Goal: Answer question/provide support: Answer question/provide support

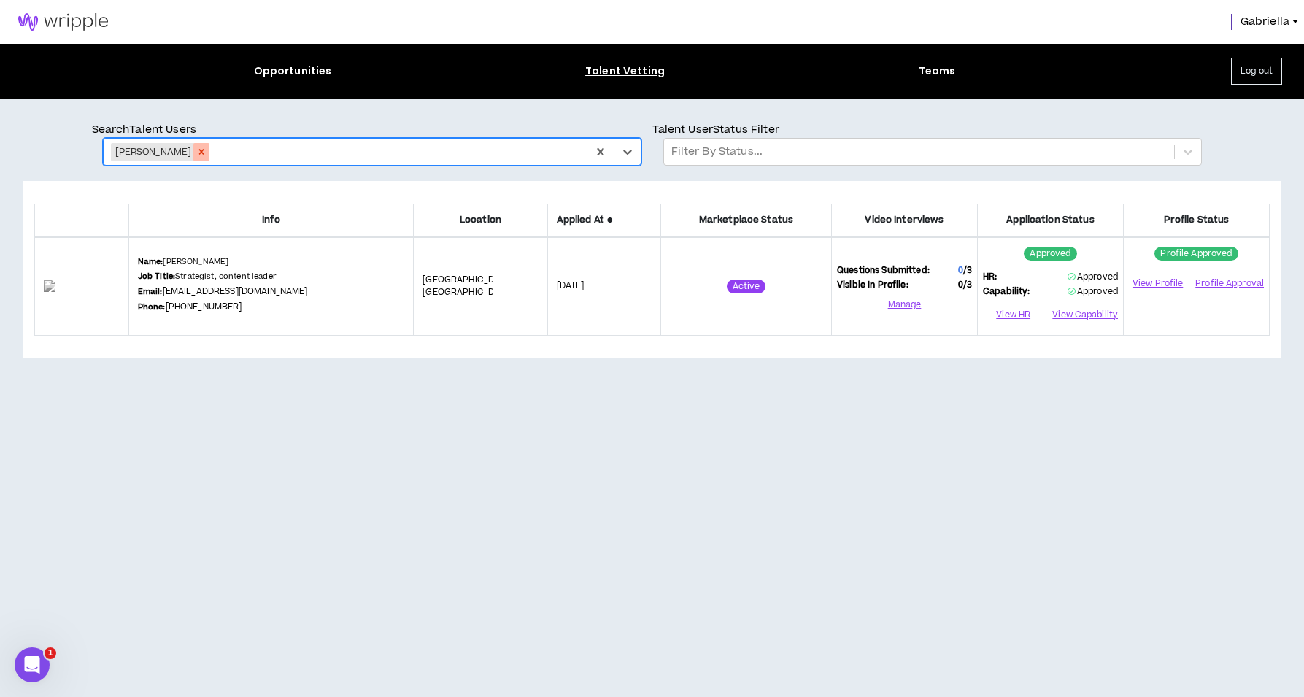
click at [199, 150] on icon "Remove Hugo Perez" at bounding box center [201, 152] width 5 height 5
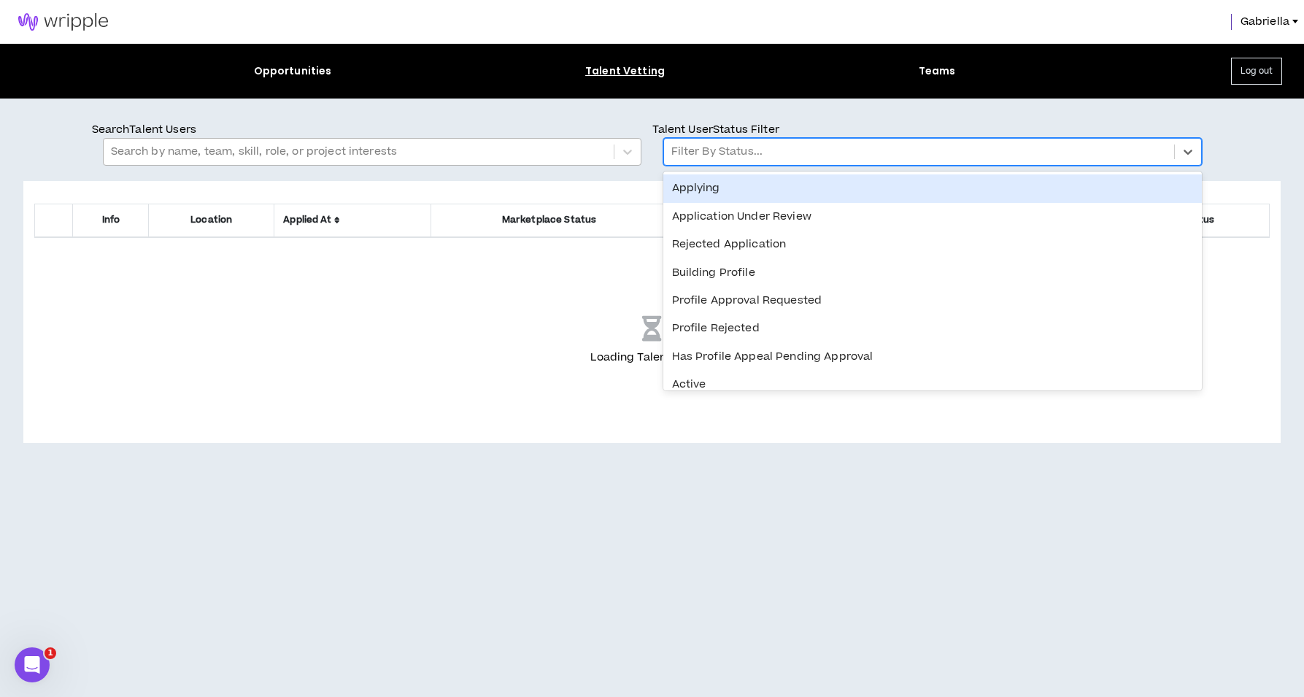
click at [722, 152] on div at bounding box center [918, 151] width 495 height 19
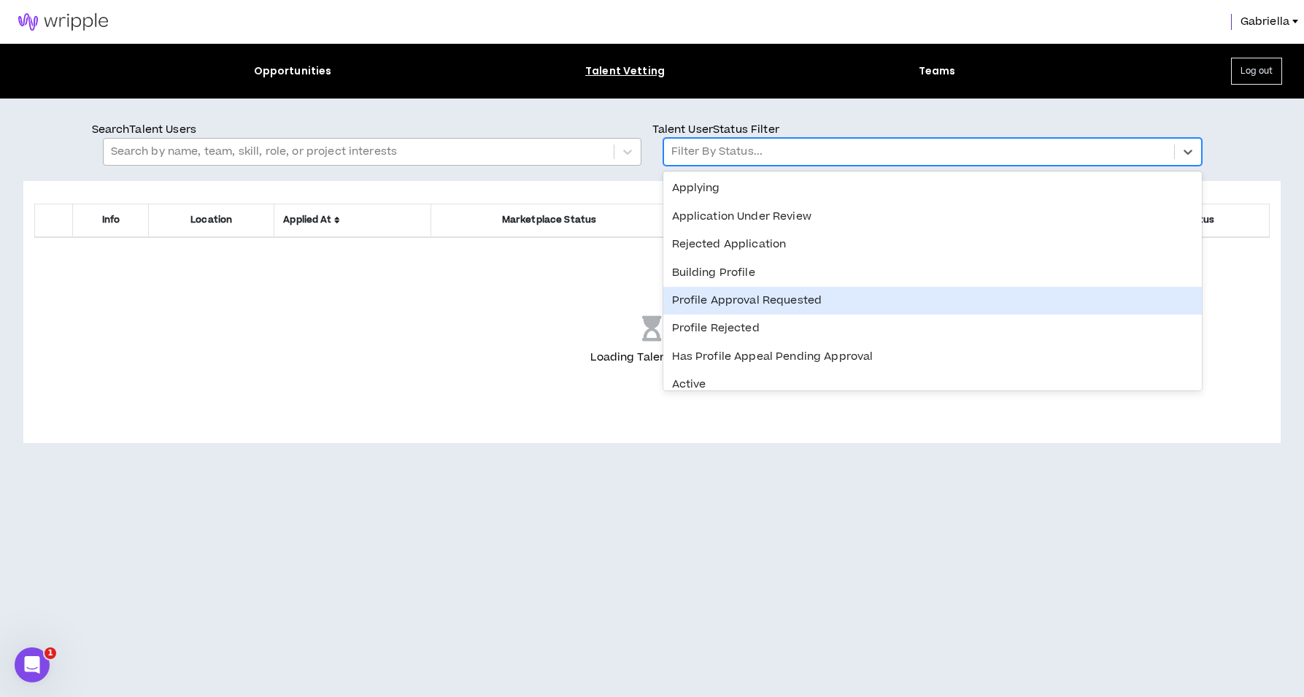
click at [722, 301] on div "Profile Approval Requested" at bounding box center [932, 301] width 538 height 28
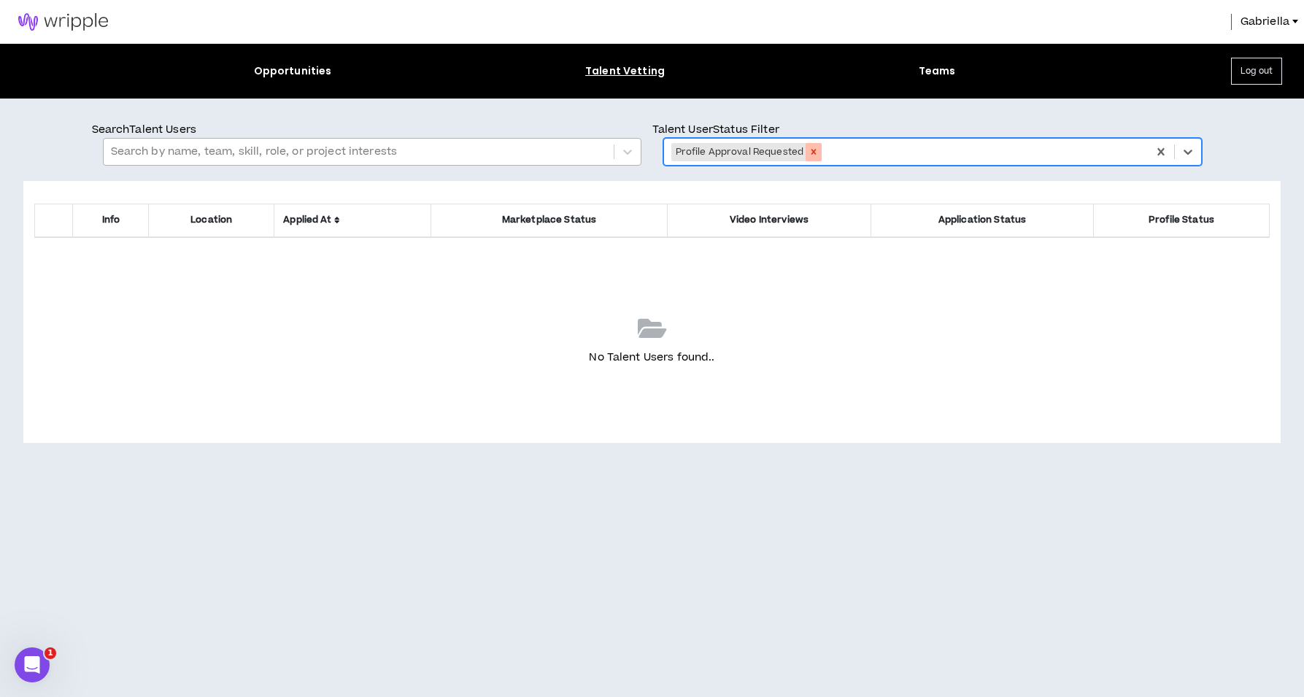
click at [811, 149] on icon "Remove Profile Approval Requested" at bounding box center [813, 152] width 10 height 10
click at [736, 153] on div at bounding box center [918, 151] width 495 height 19
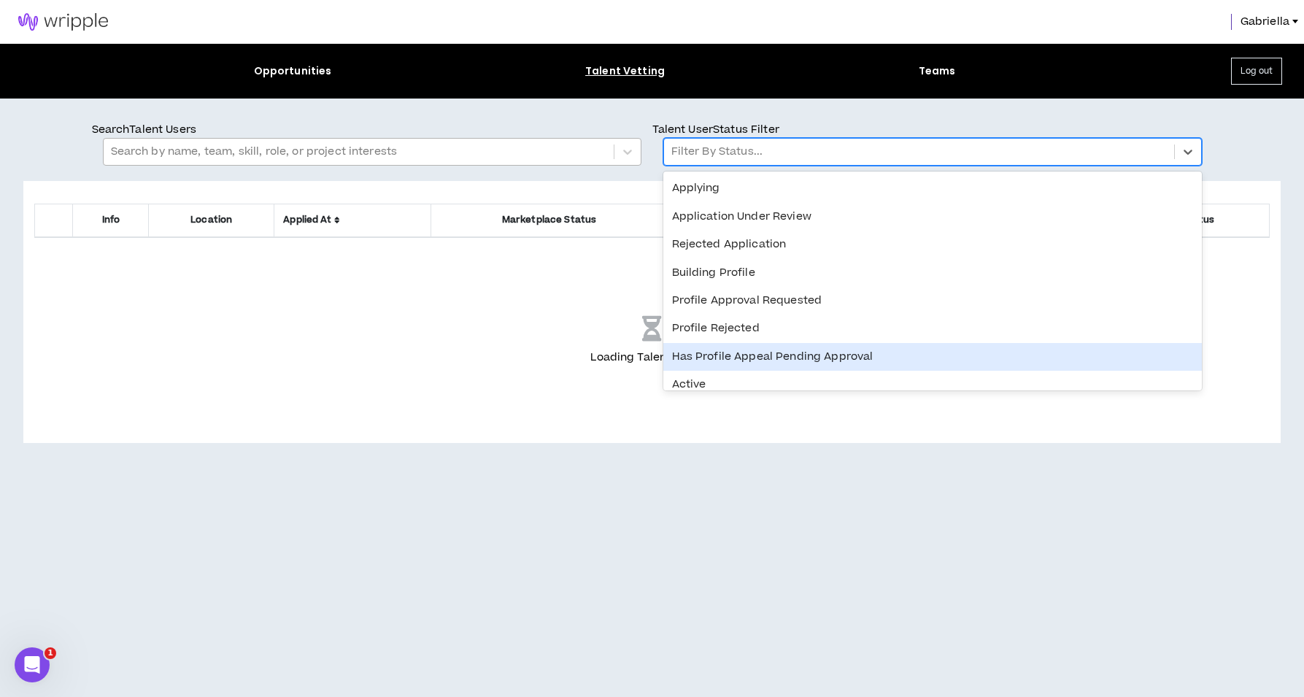
click at [724, 355] on div "Has Profile Appeal Pending Approval" at bounding box center [932, 357] width 538 height 28
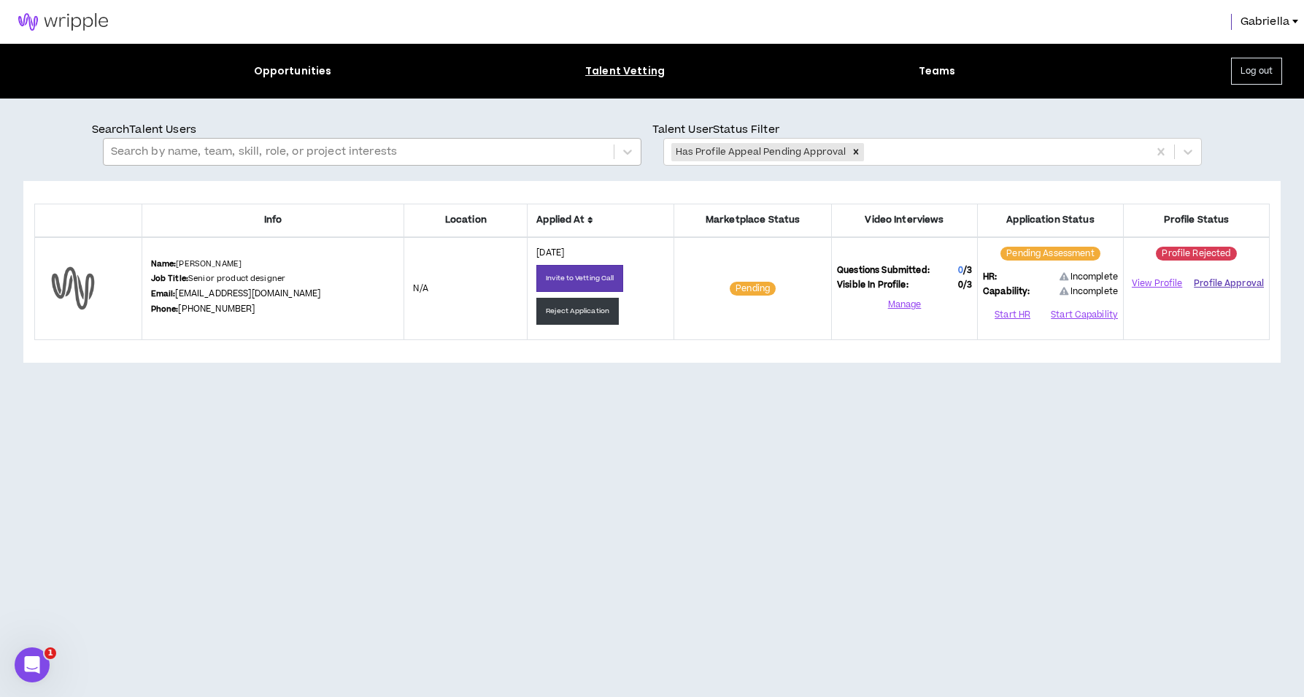
click at [1233, 280] on button "Profile Approval" at bounding box center [1229, 283] width 70 height 22
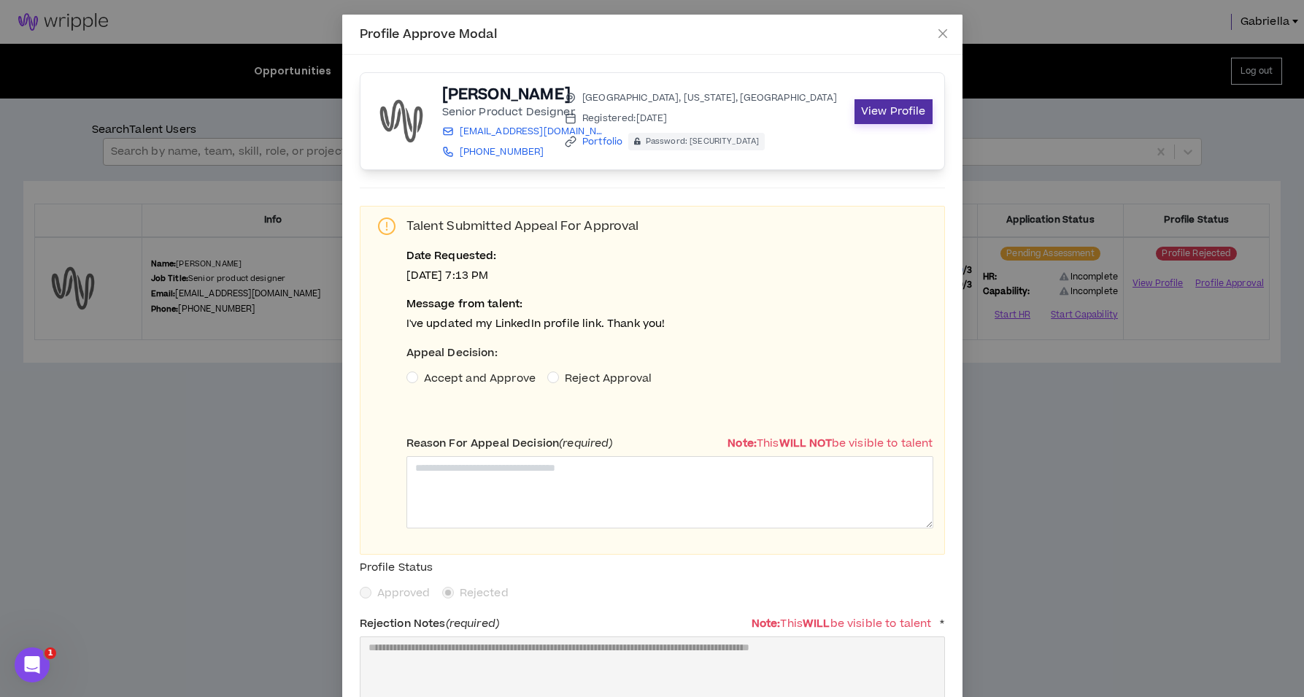
click at [890, 114] on link "View Profile" at bounding box center [893, 111] width 78 height 25
click at [498, 478] on textarea at bounding box center [669, 492] width 527 height 72
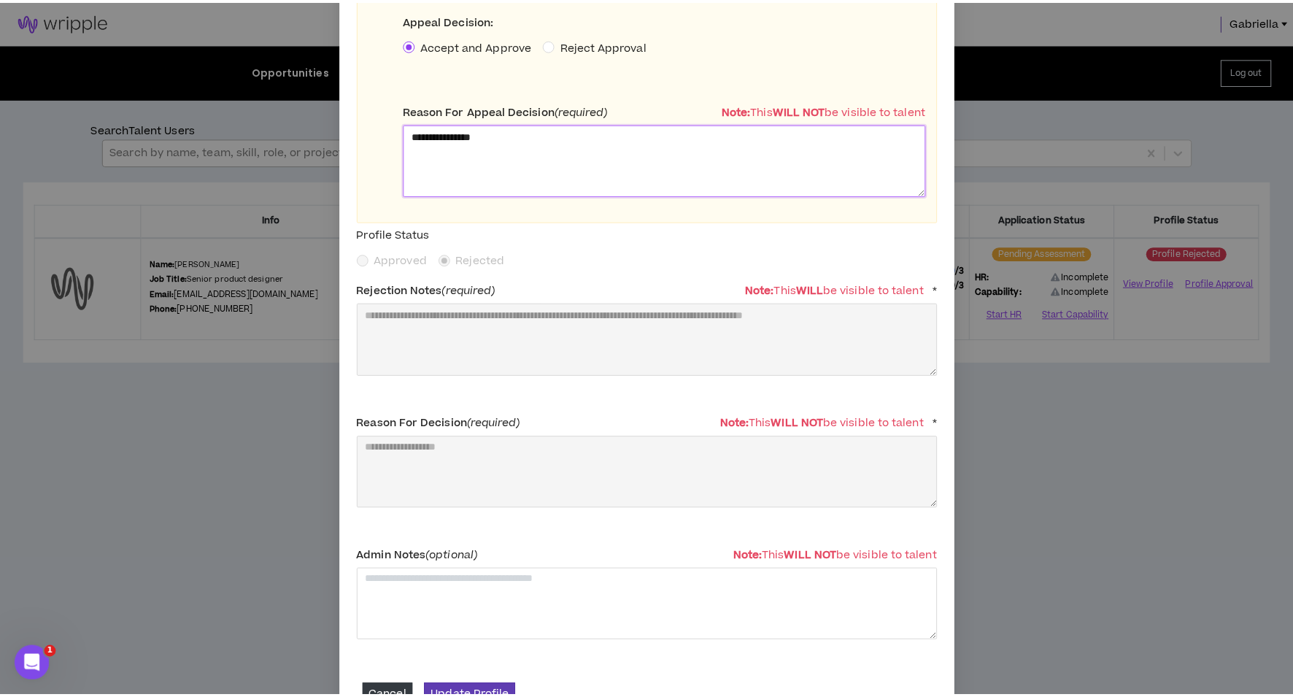
scroll to position [355, 0]
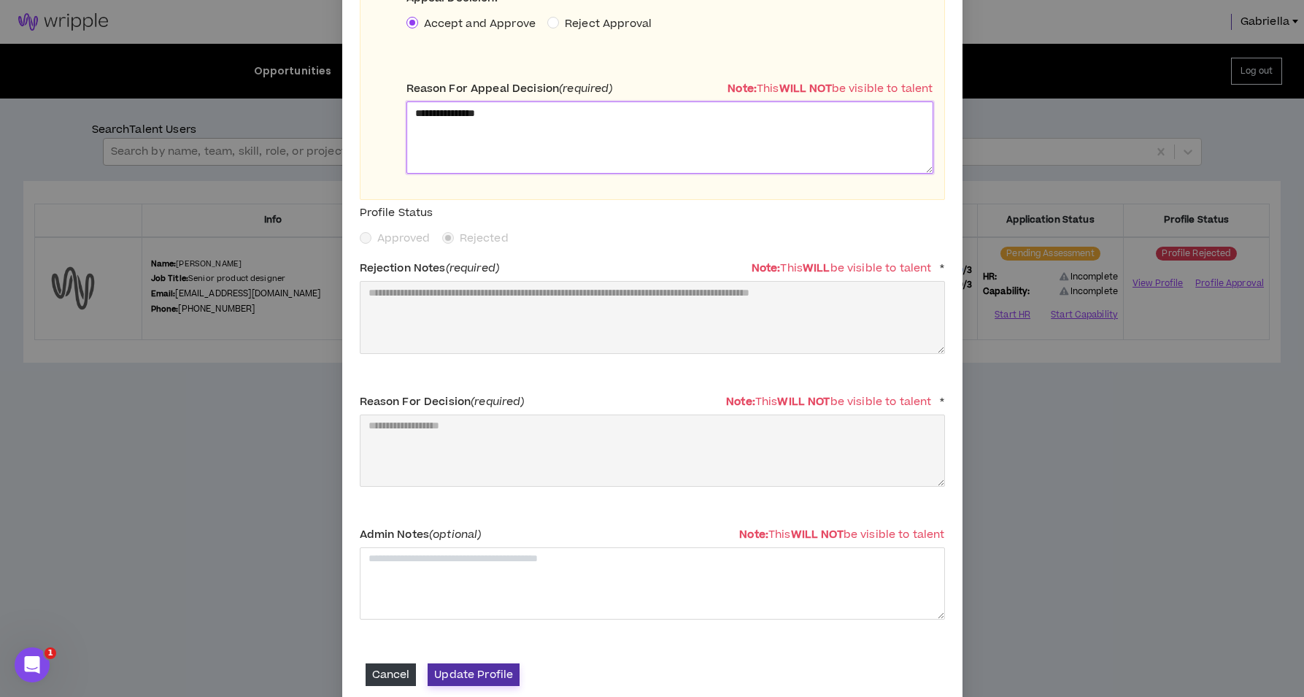
type textarea "**********"
click at [479, 677] on button "Update Profile" at bounding box center [474, 674] width 92 height 23
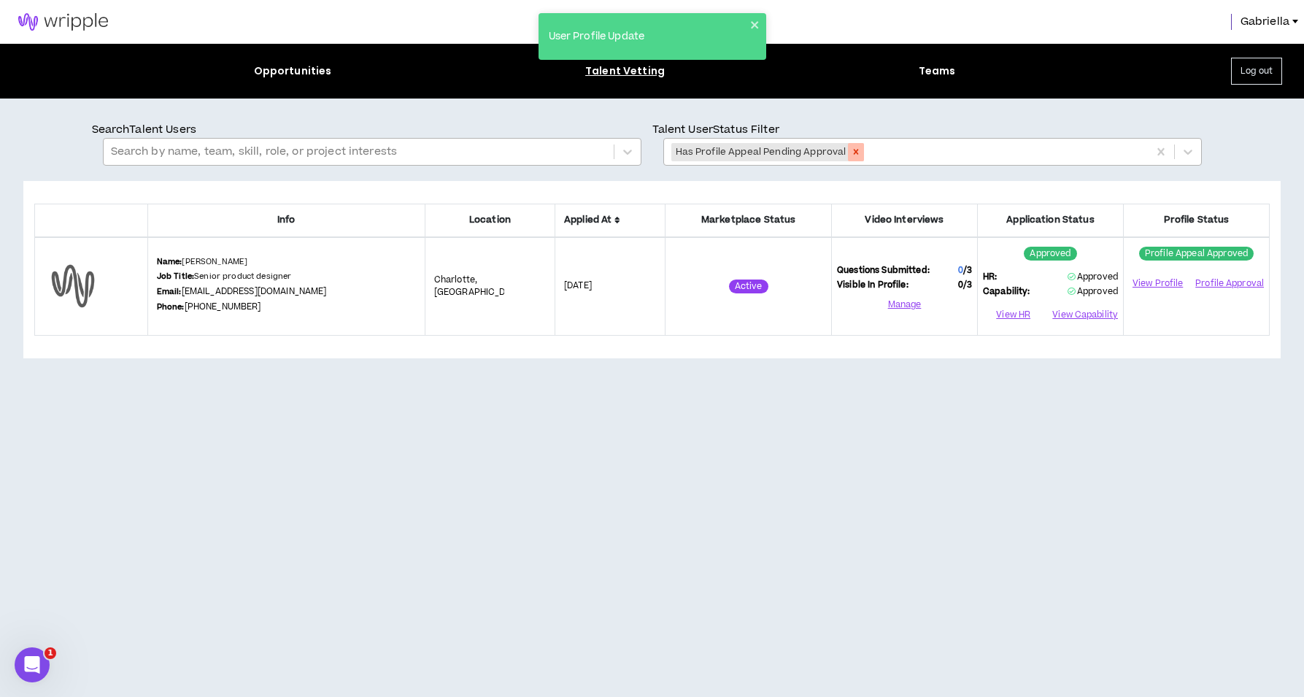
click at [851, 149] on icon "Remove Has Profile Appeal Pending Approval" at bounding box center [856, 152] width 10 height 10
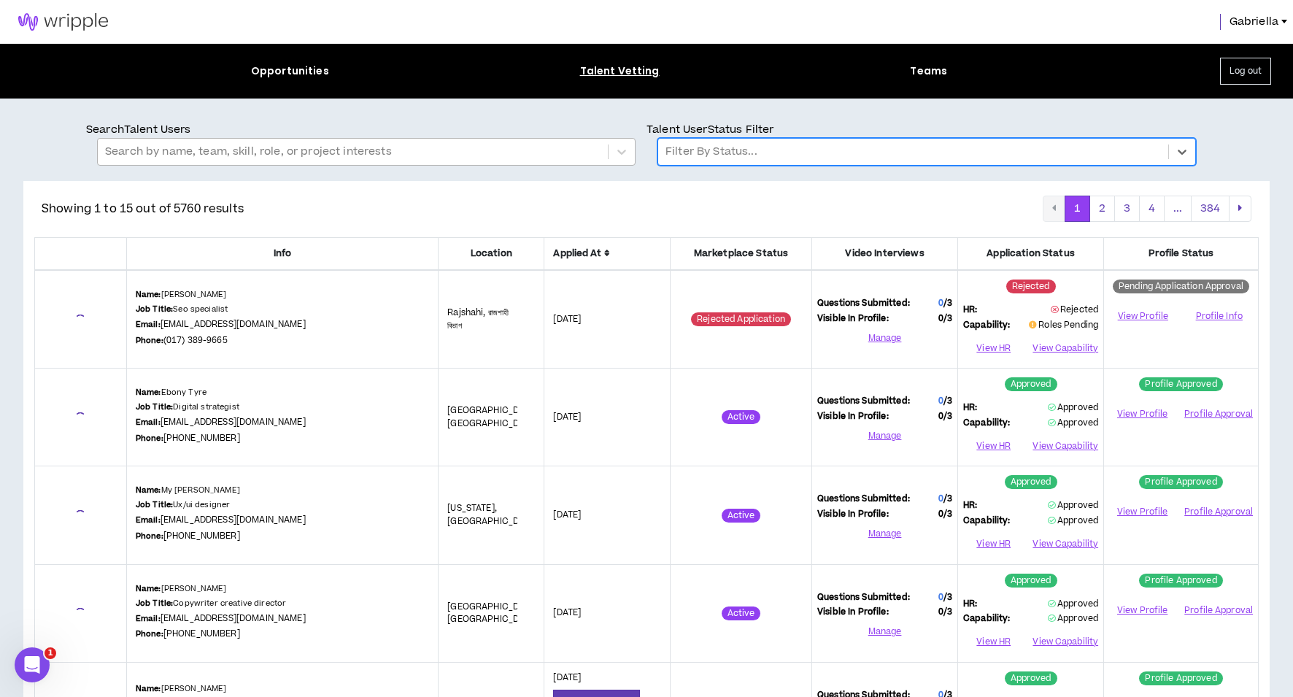
click at [716, 152] on div at bounding box center [912, 151] width 495 height 19
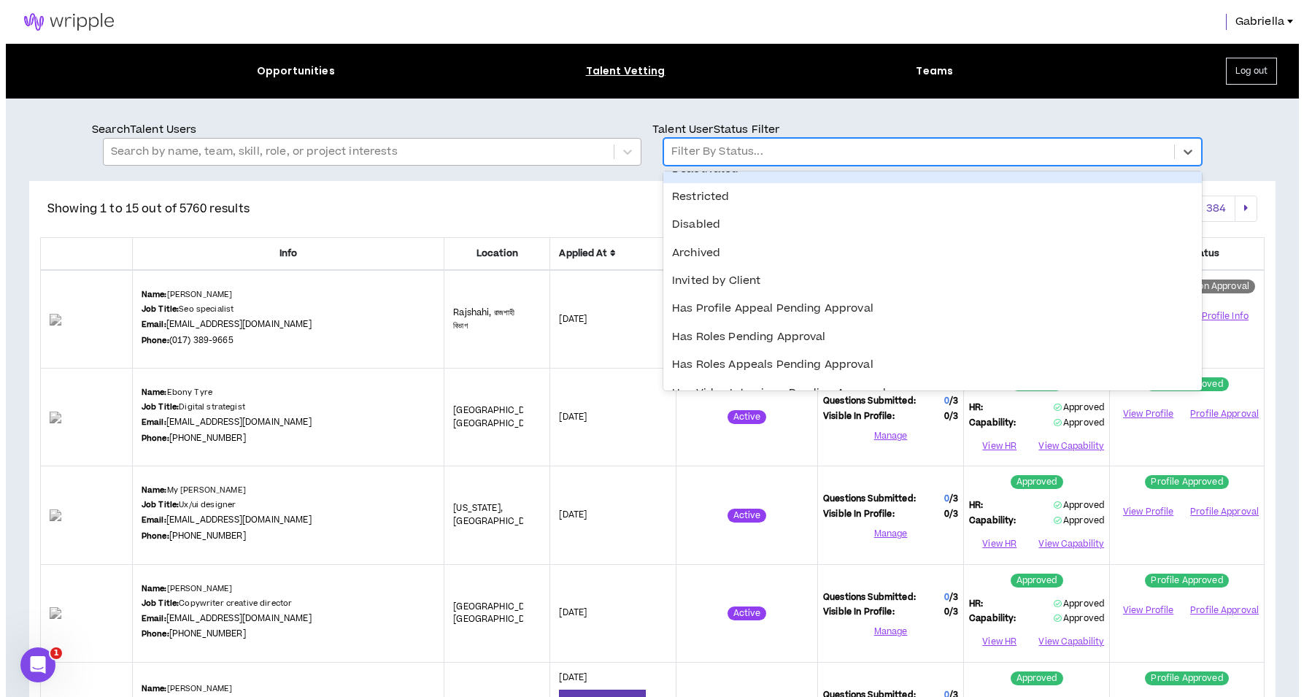
scroll to position [258, 0]
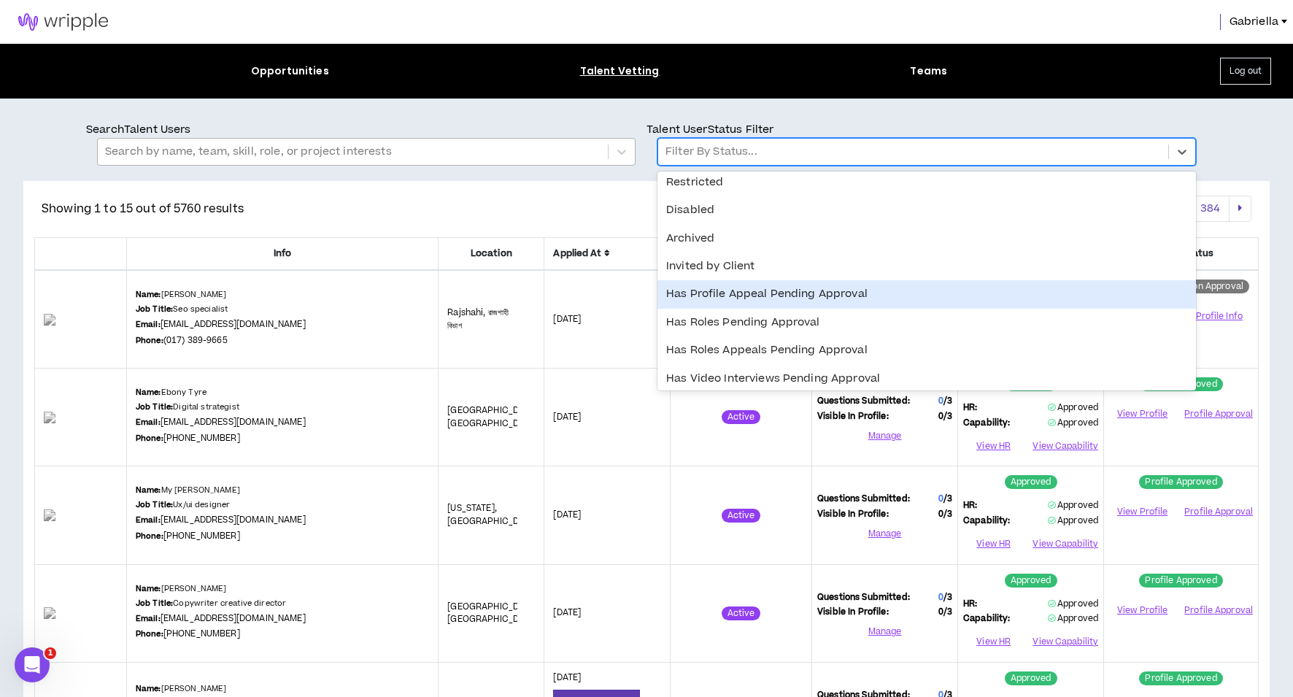
click at [737, 296] on div "Has Profile Appeal Pending Approval" at bounding box center [926, 294] width 538 height 28
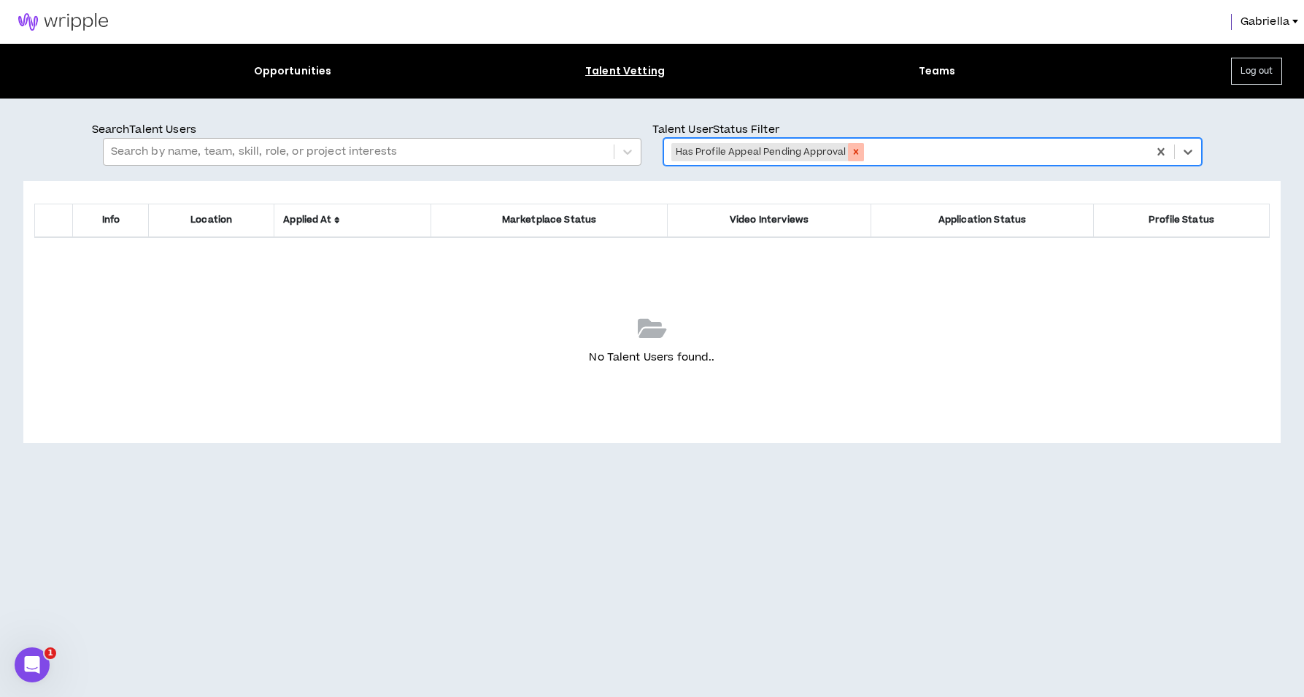
click at [854, 151] on icon "Remove Has Profile Appeal Pending Approval" at bounding box center [856, 152] width 5 height 5
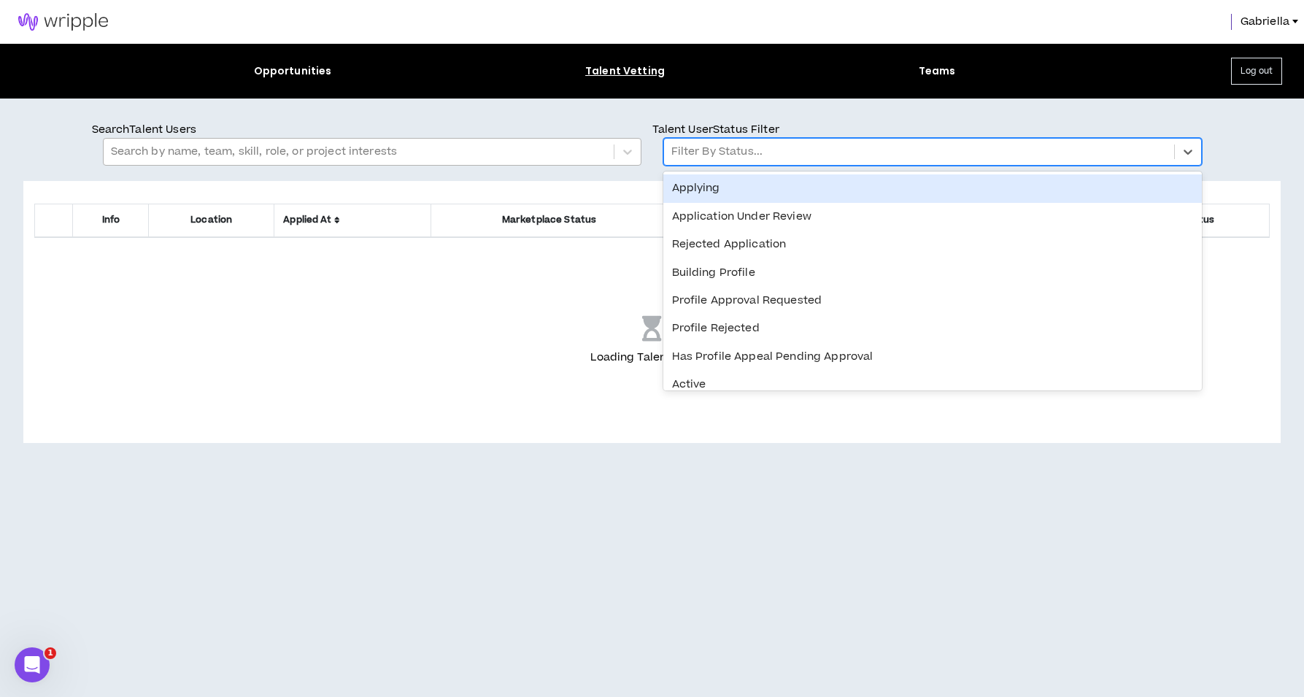
click at [743, 155] on div at bounding box center [918, 151] width 495 height 19
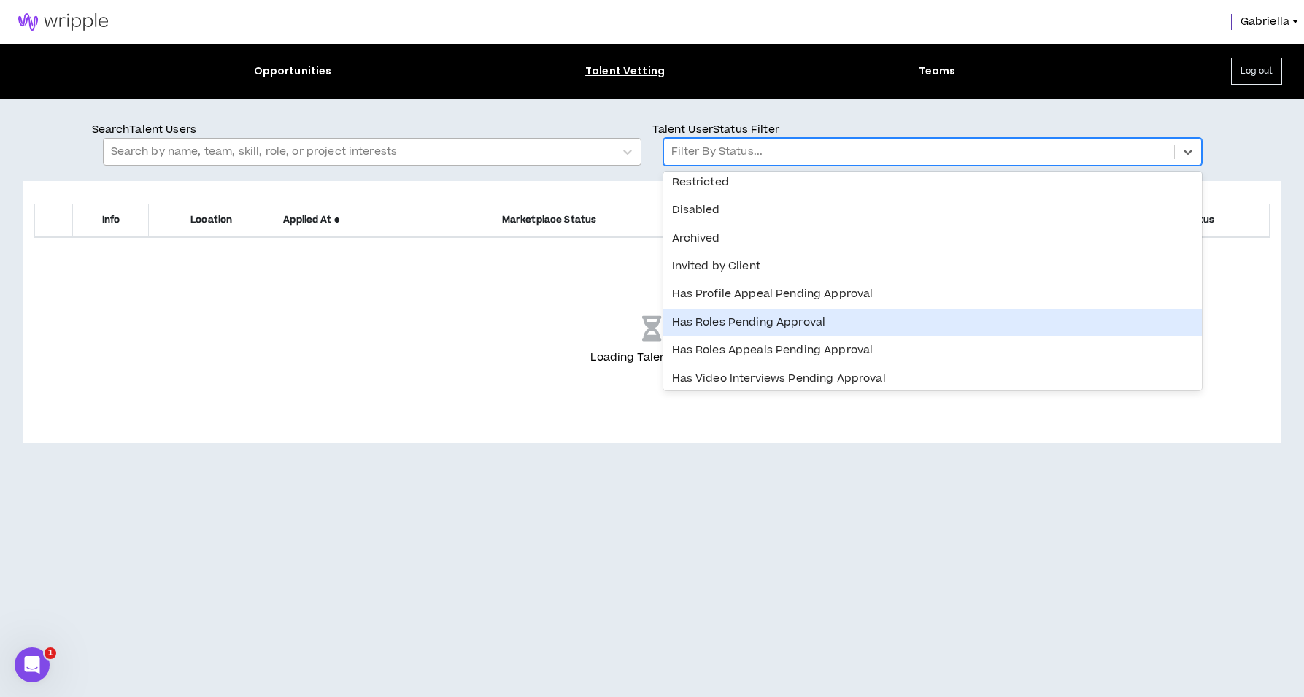
click at [728, 319] on div "Has Roles Pending Approval" at bounding box center [932, 323] width 538 height 28
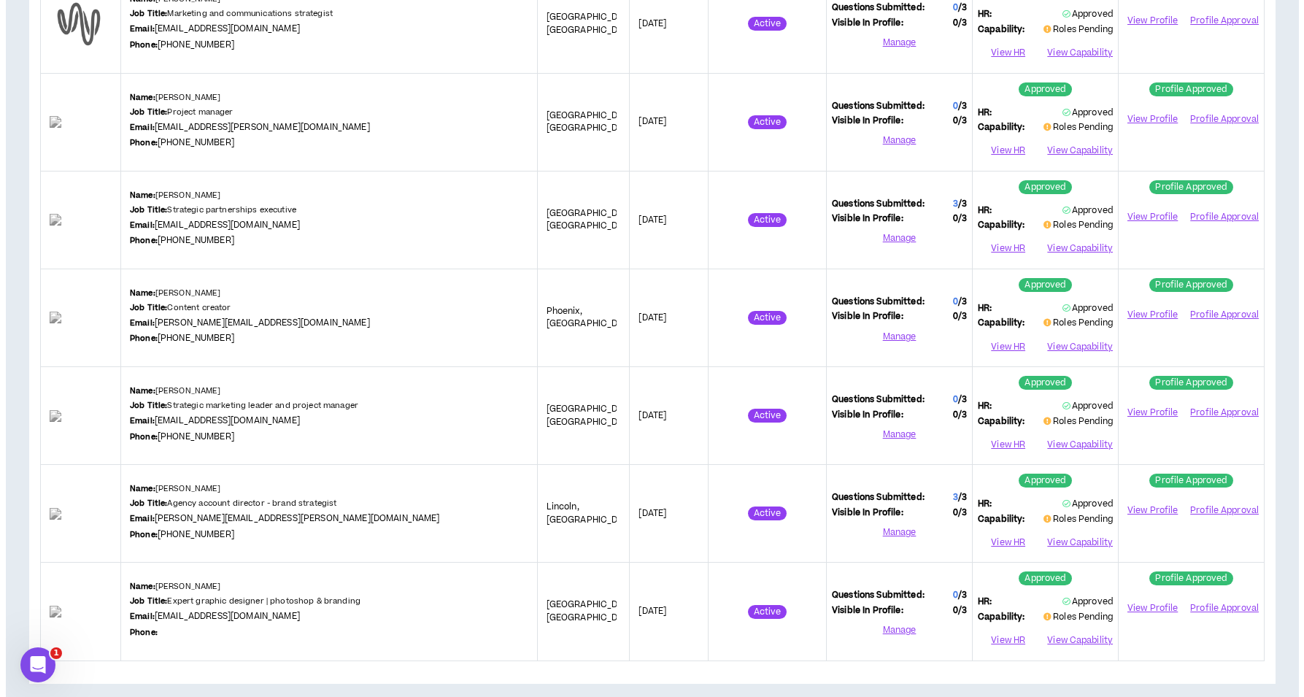
scroll to position [0, 0]
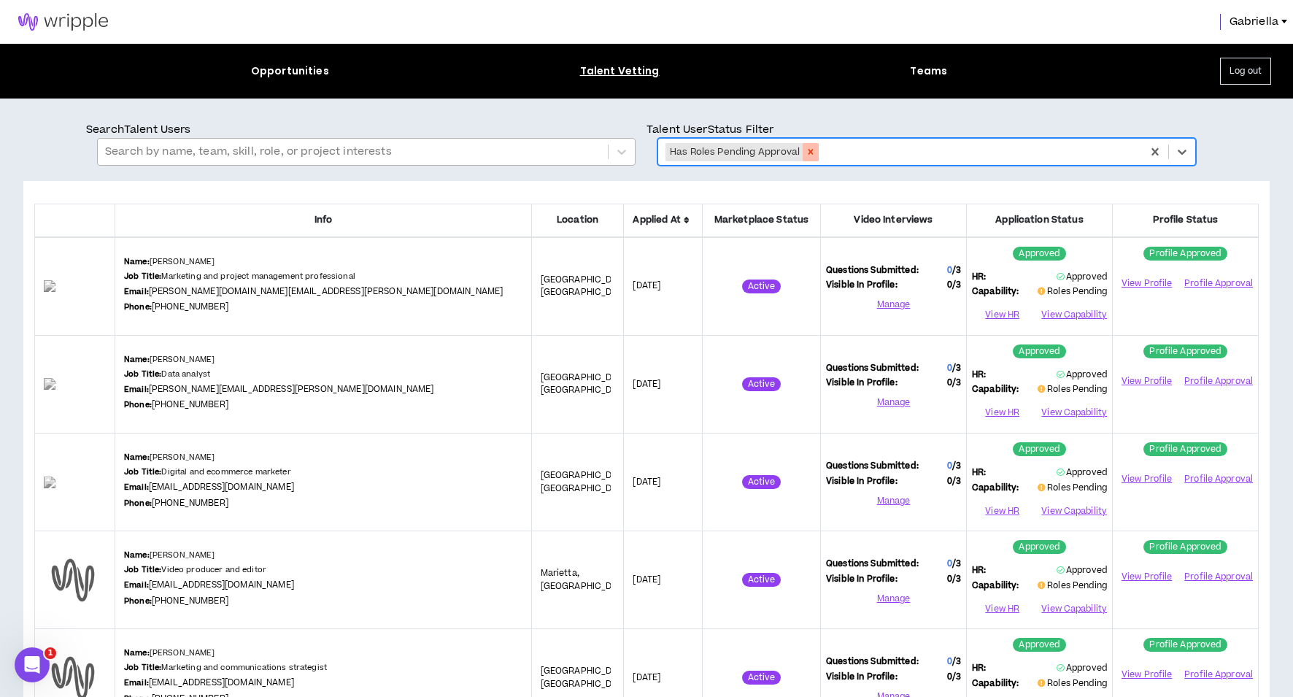
click at [808, 154] on icon "Remove Has Roles Pending Approval" at bounding box center [810, 152] width 5 height 5
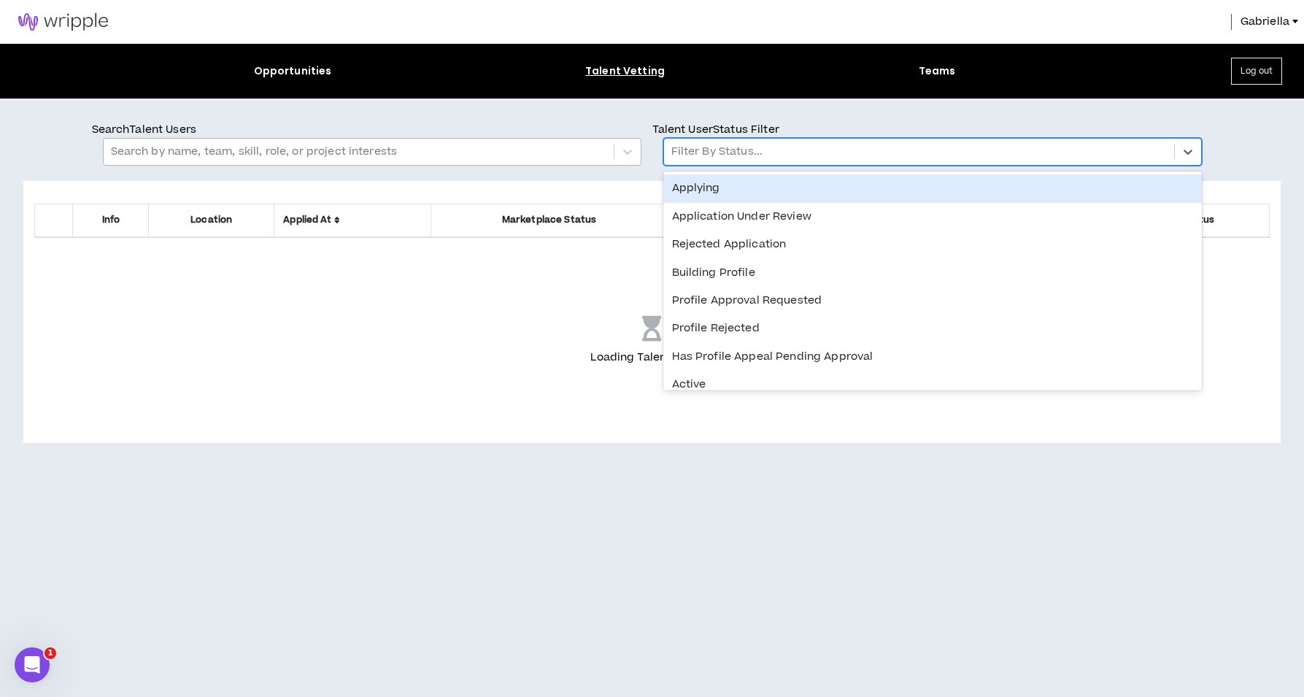
click at [756, 152] on div at bounding box center [918, 151] width 495 height 19
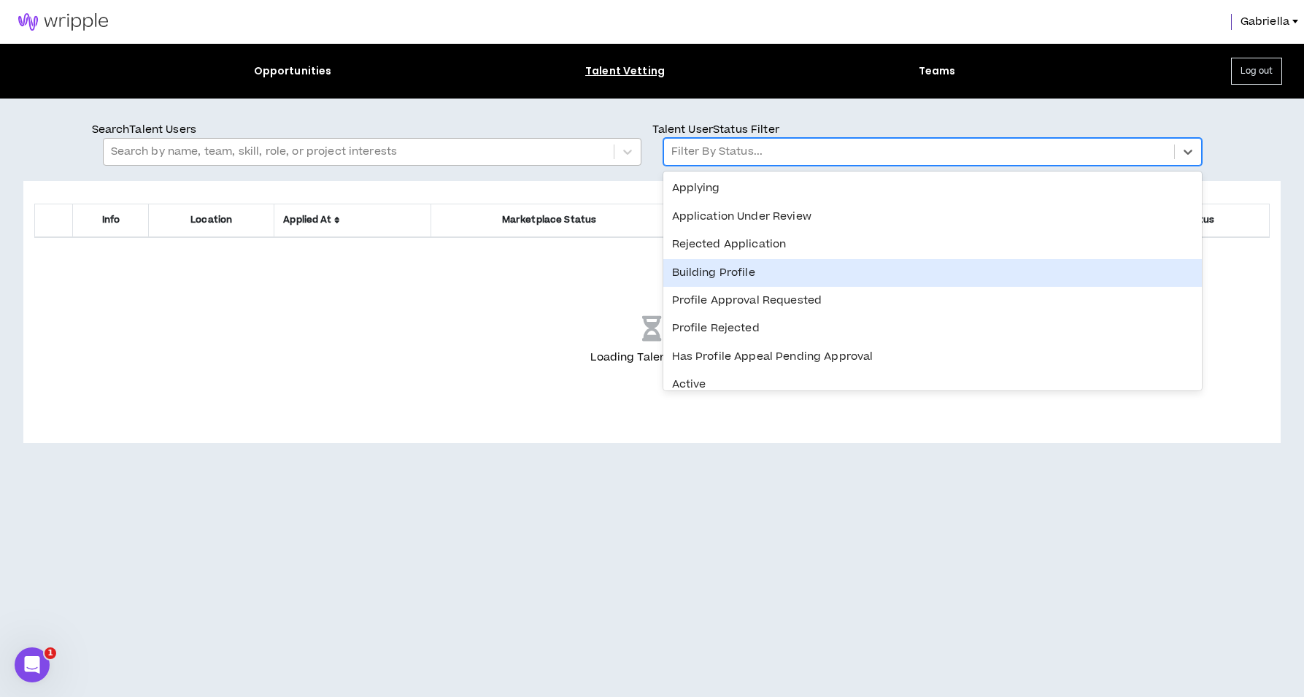
scroll to position [258, 0]
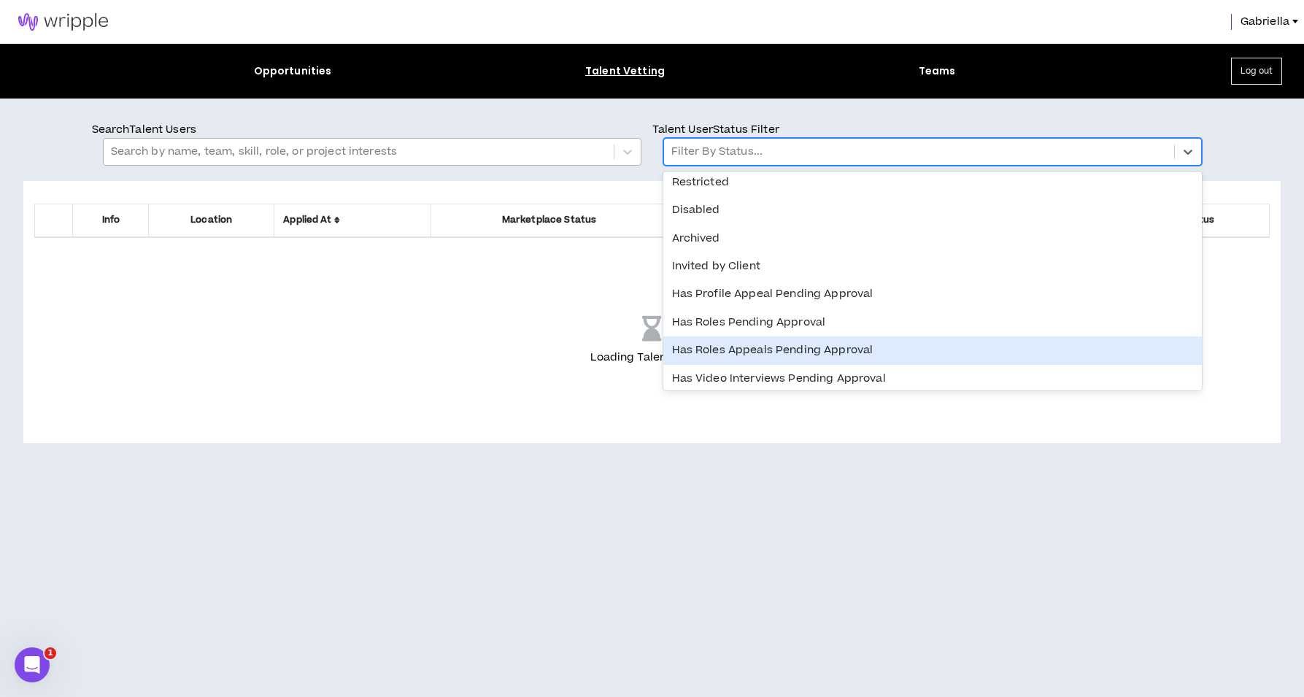
click at [738, 347] on div "Has Roles Appeals Pending Approval" at bounding box center [932, 350] width 538 height 28
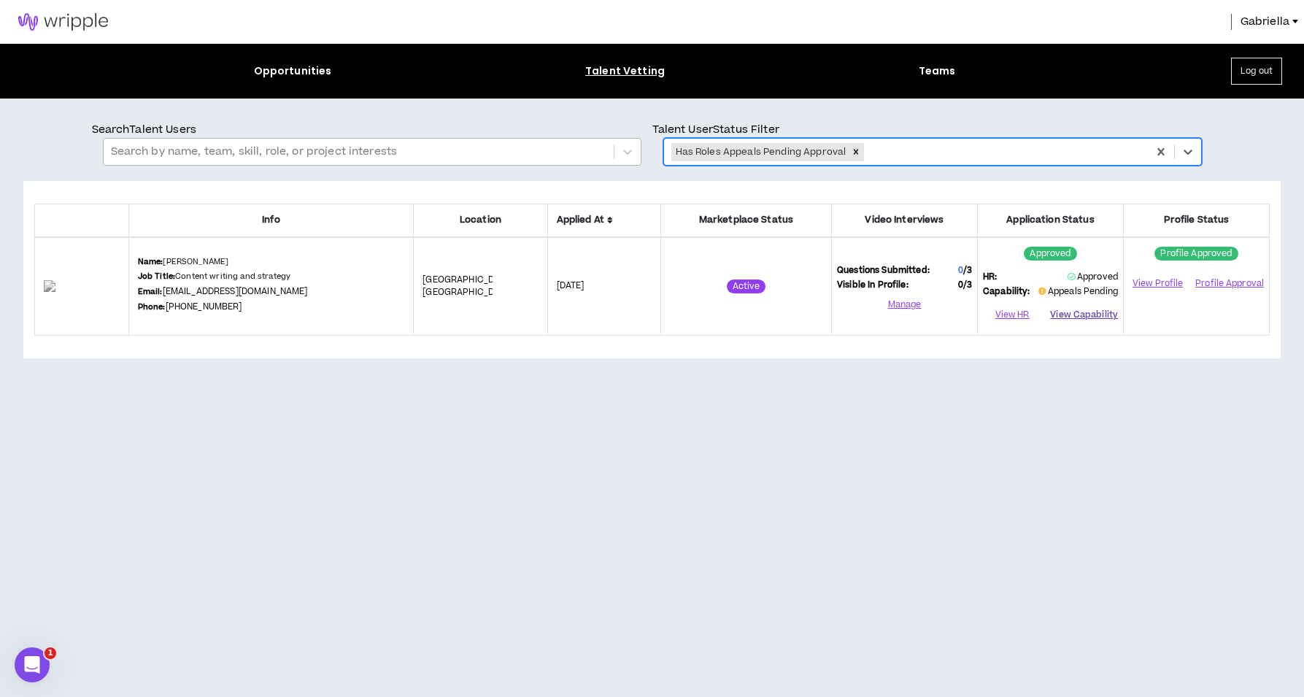
click at [1086, 316] on button "View Capability" at bounding box center [1084, 315] width 68 height 22
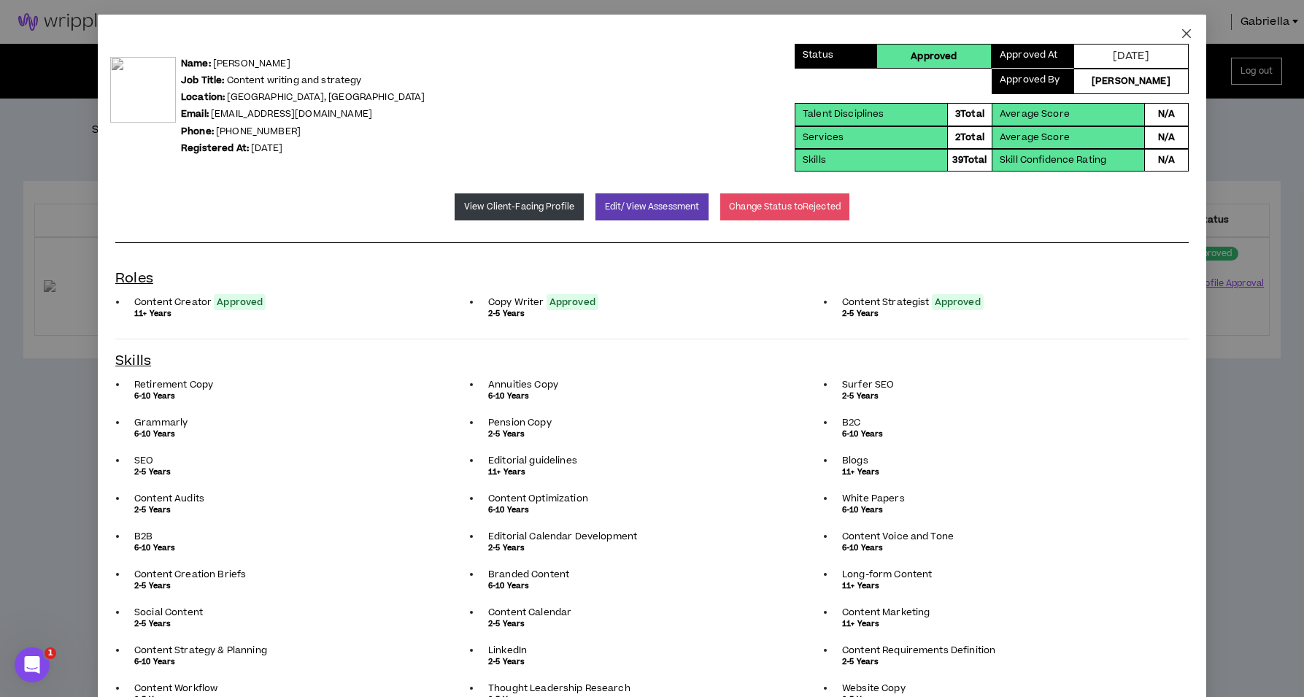
click at [1181, 37] on icon "close" at bounding box center [1187, 34] width 12 height 12
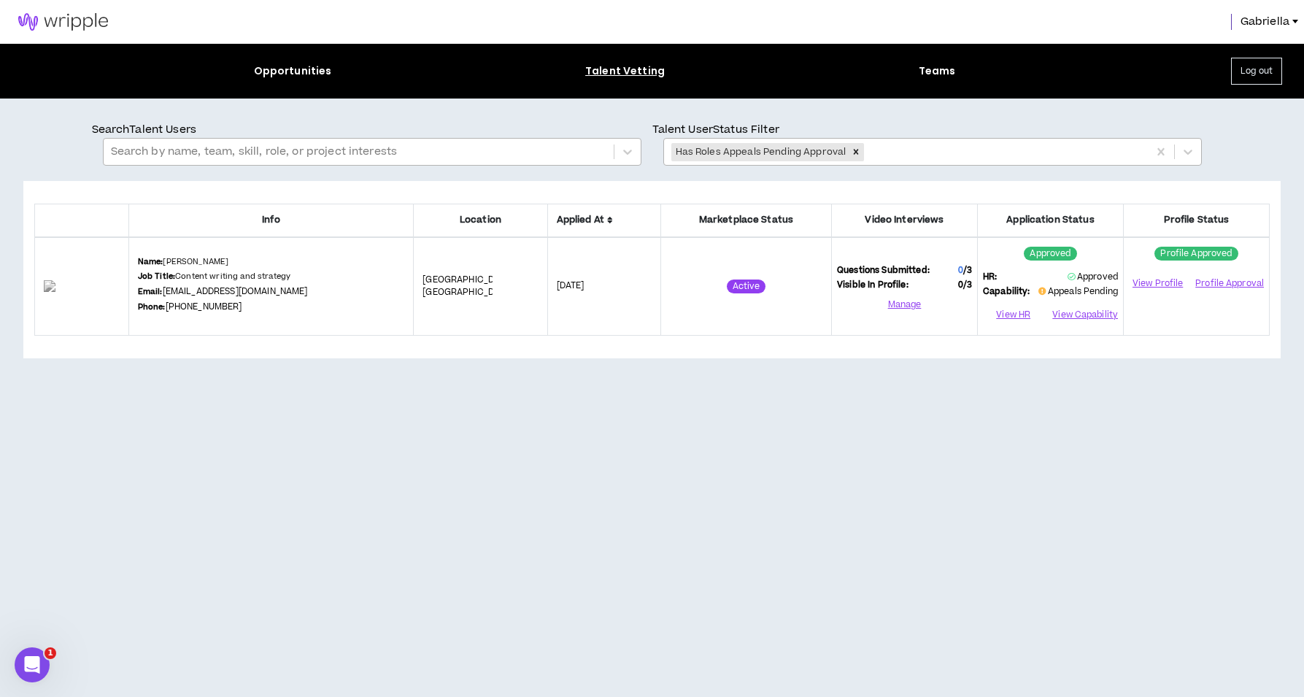
click at [851, 153] on icon "Remove Has Roles Appeals Pending Approval" at bounding box center [856, 152] width 10 height 10
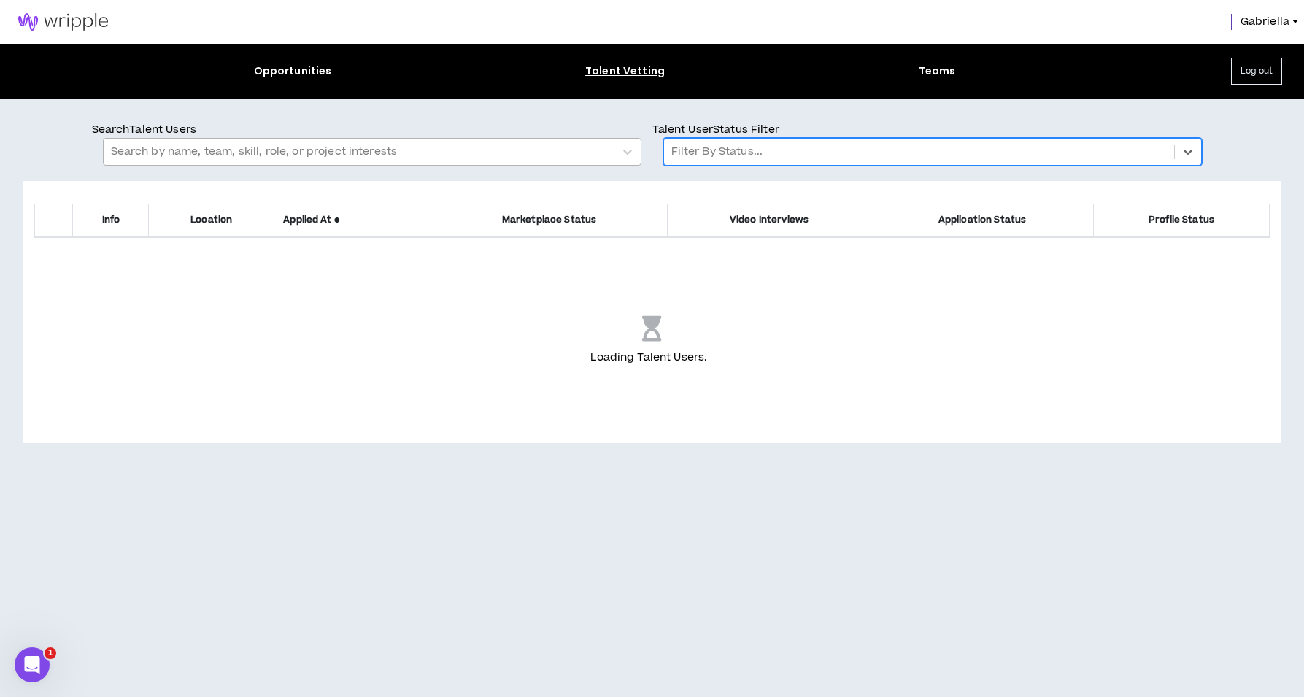
click at [785, 156] on div at bounding box center [918, 151] width 495 height 19
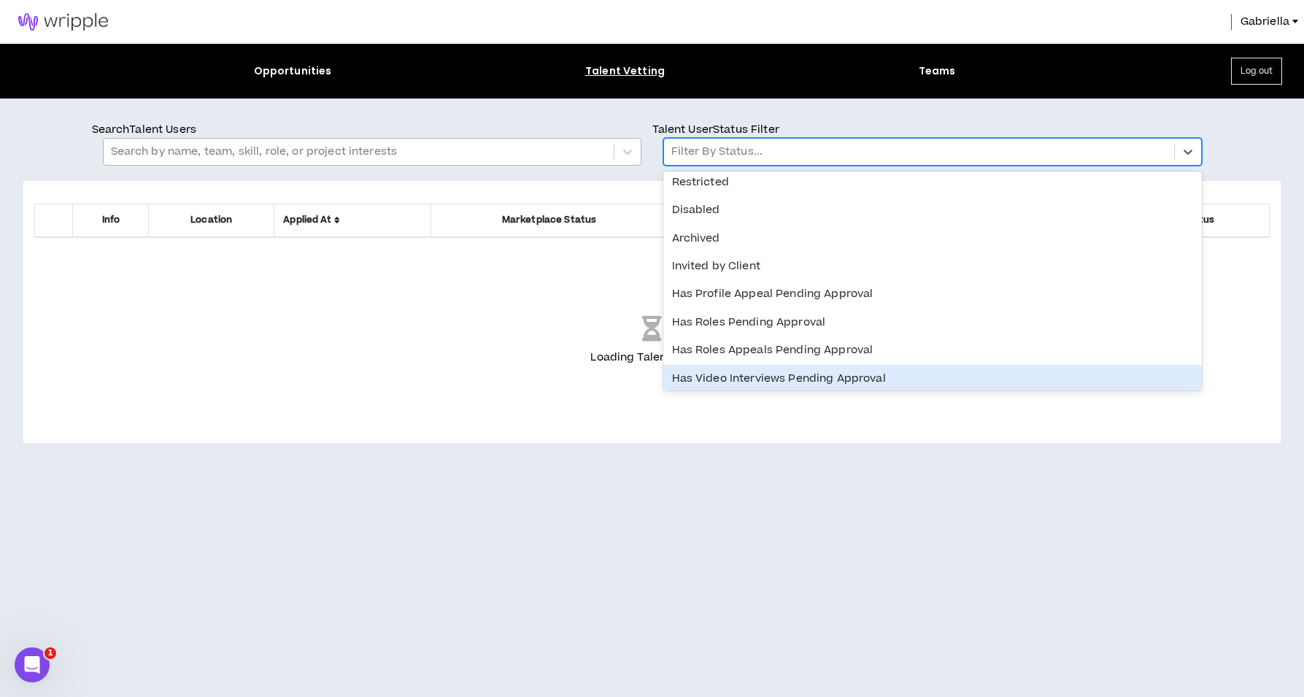
click at [764, 375] on div "Has Video Interviews Pending Approval" at bounding box center [932, 379] width 538 height 28
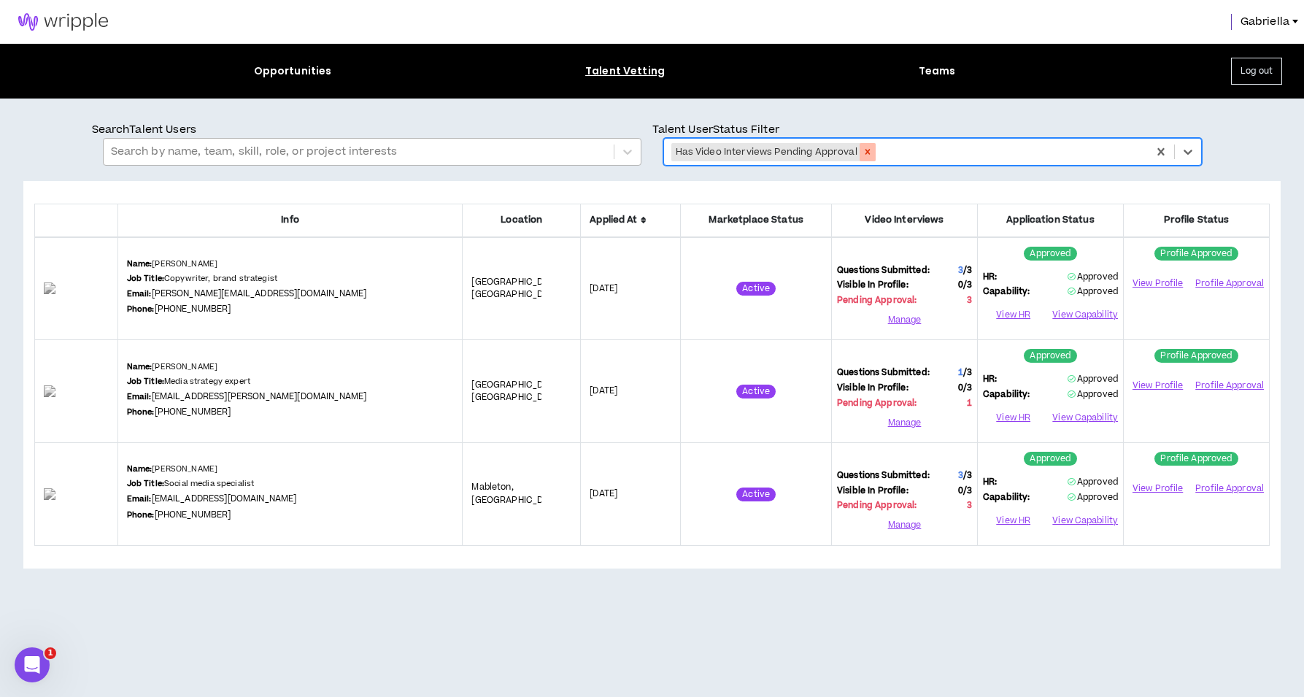
click at [865, 149] on icon "Remove Has Video Interviews Pending Approval" at bounding box center [867, 152] width 10 height 10
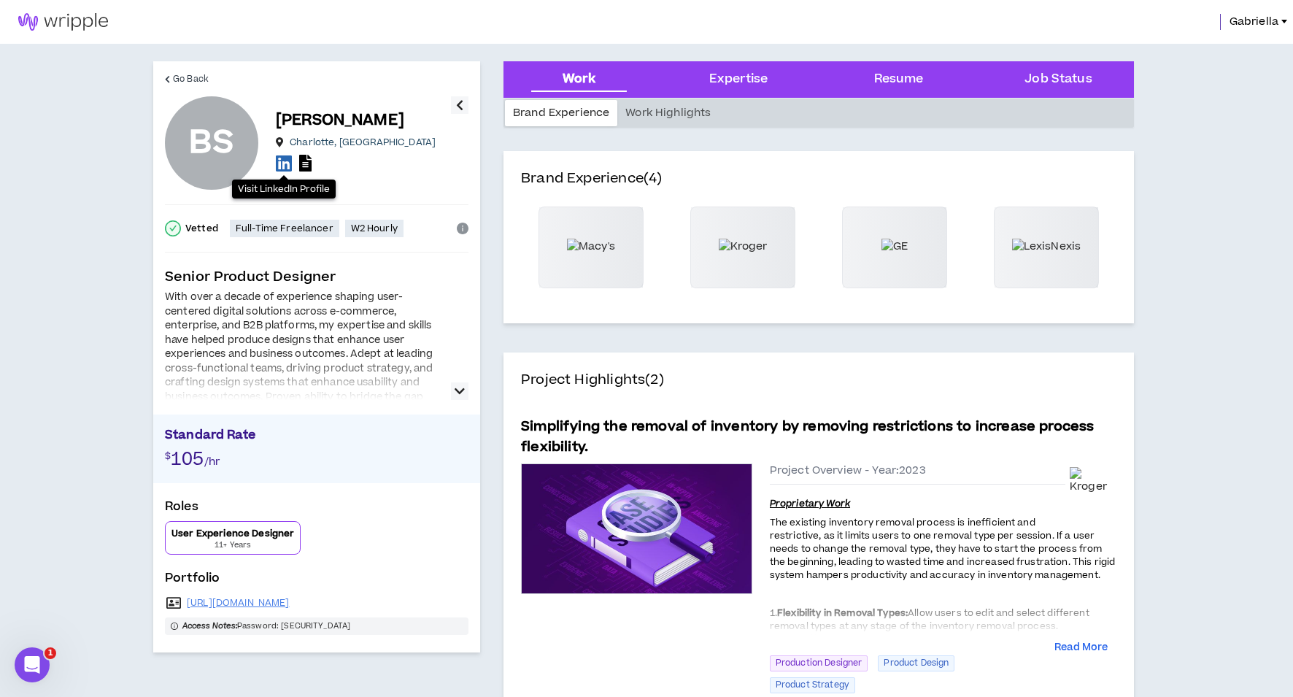
click at [285, 163] on icon at bounding box center [284, 163] width 16 height 18
